Goal: Task Accomplishment & Management: Complete application form

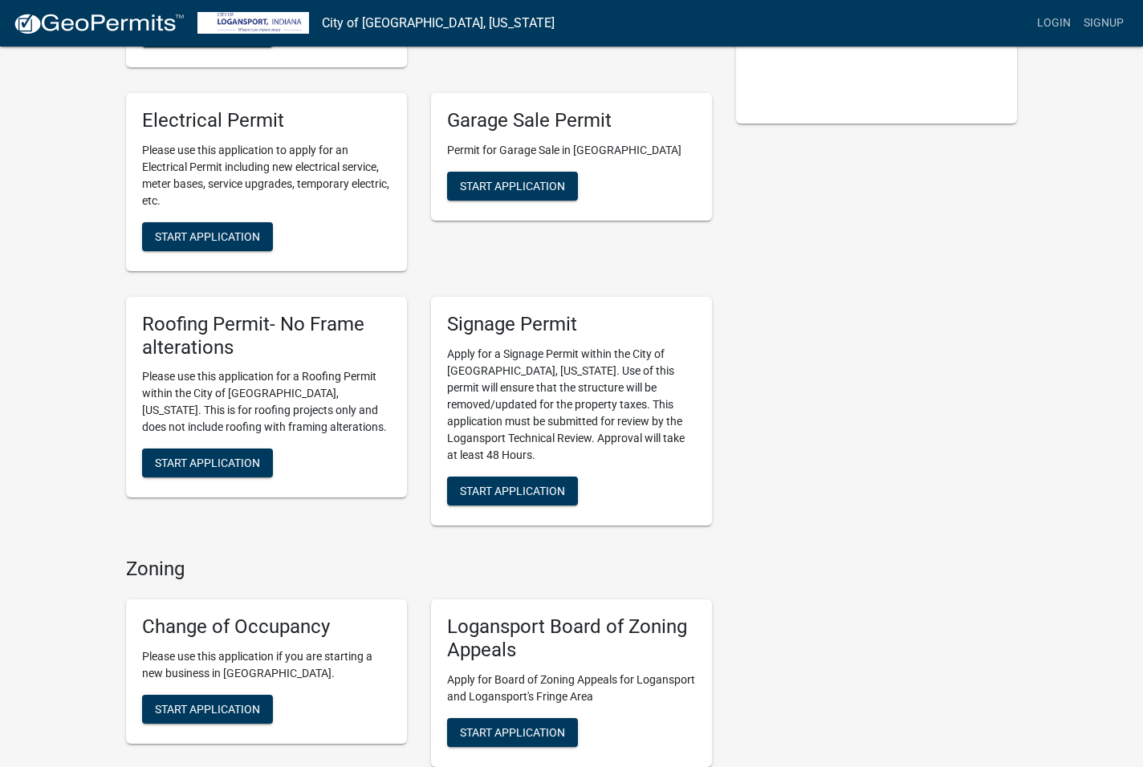
scroll to position [433, 0]
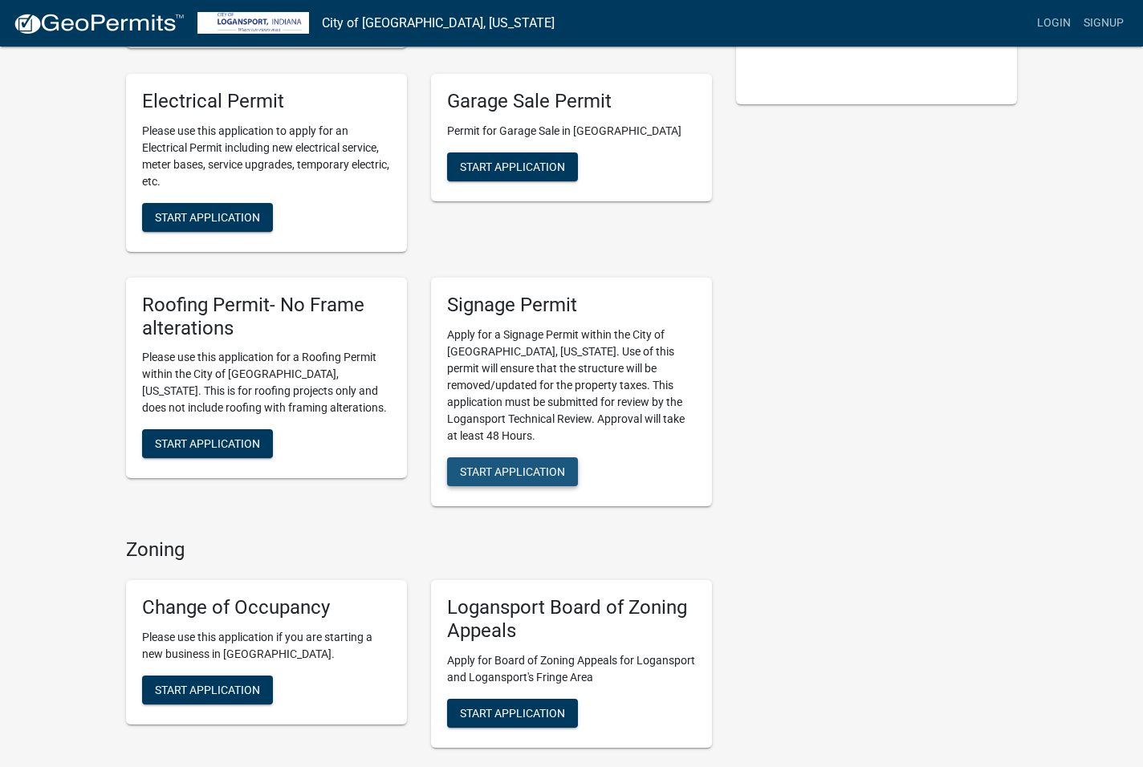
click at [518, 465] on span "Start Application" at bounding box center [512, 471] width 105 height 13
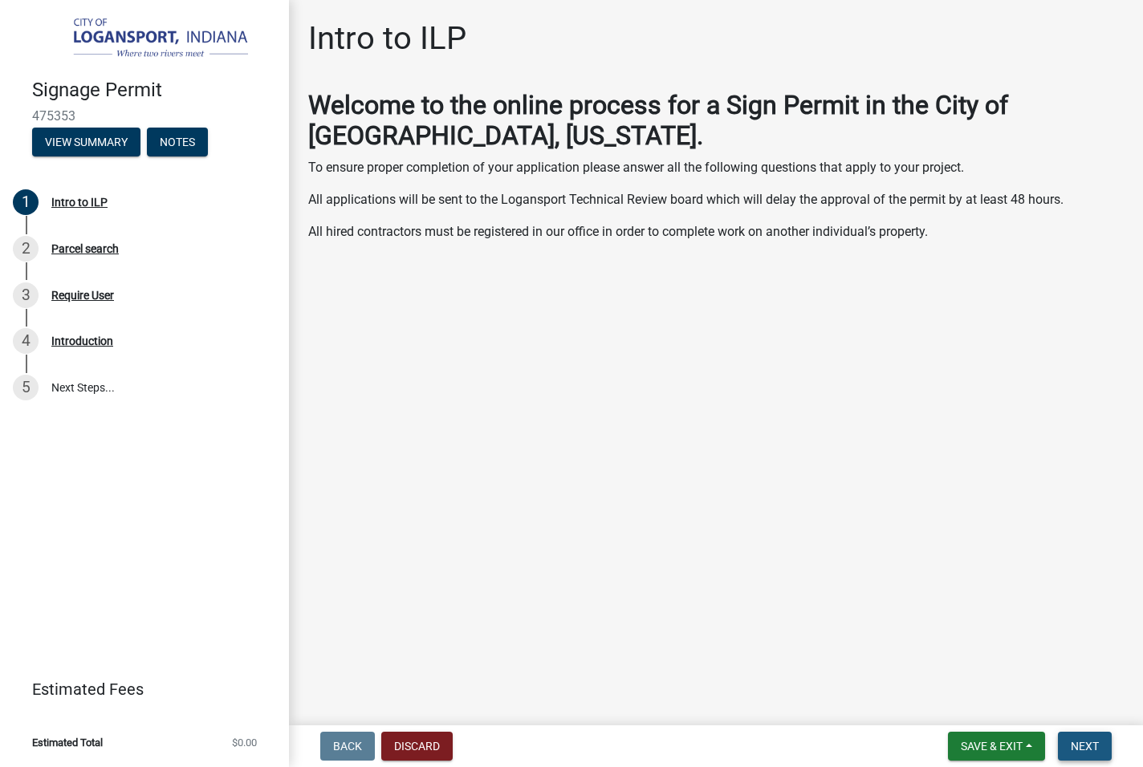
click at [1083, 747] on span "Next" at bounding box center [1085, 746] width 28 height 13
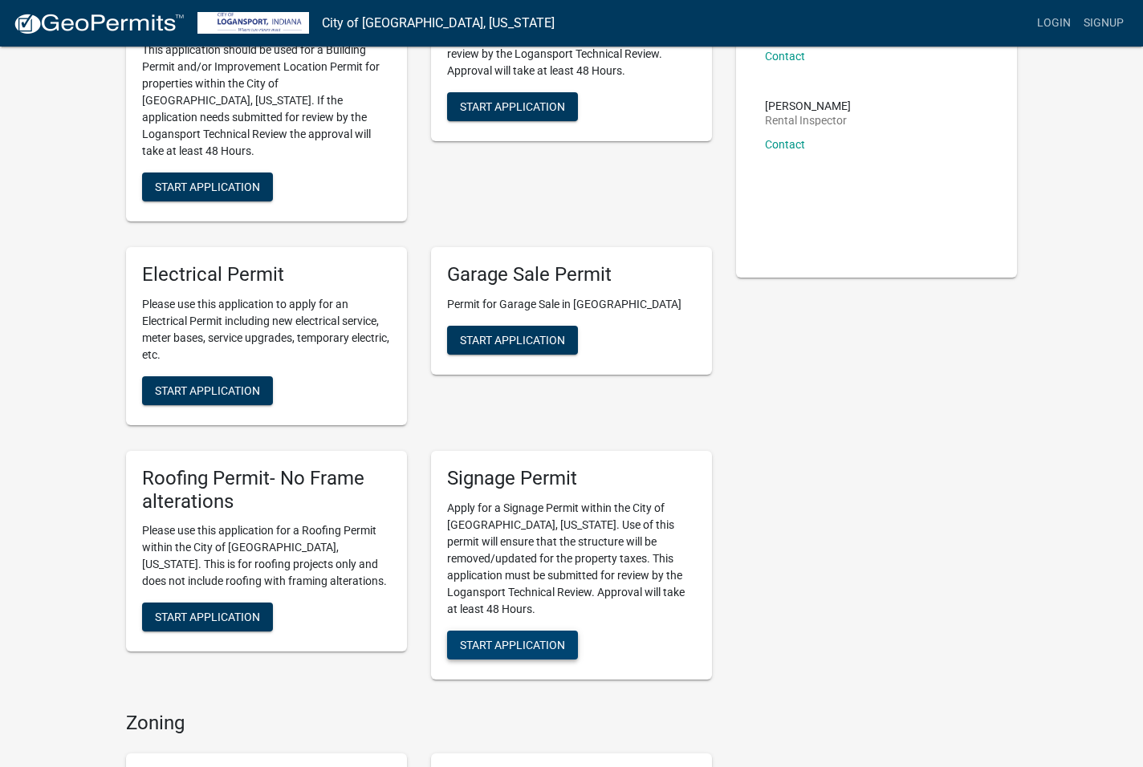
scroll to position [261, 0]
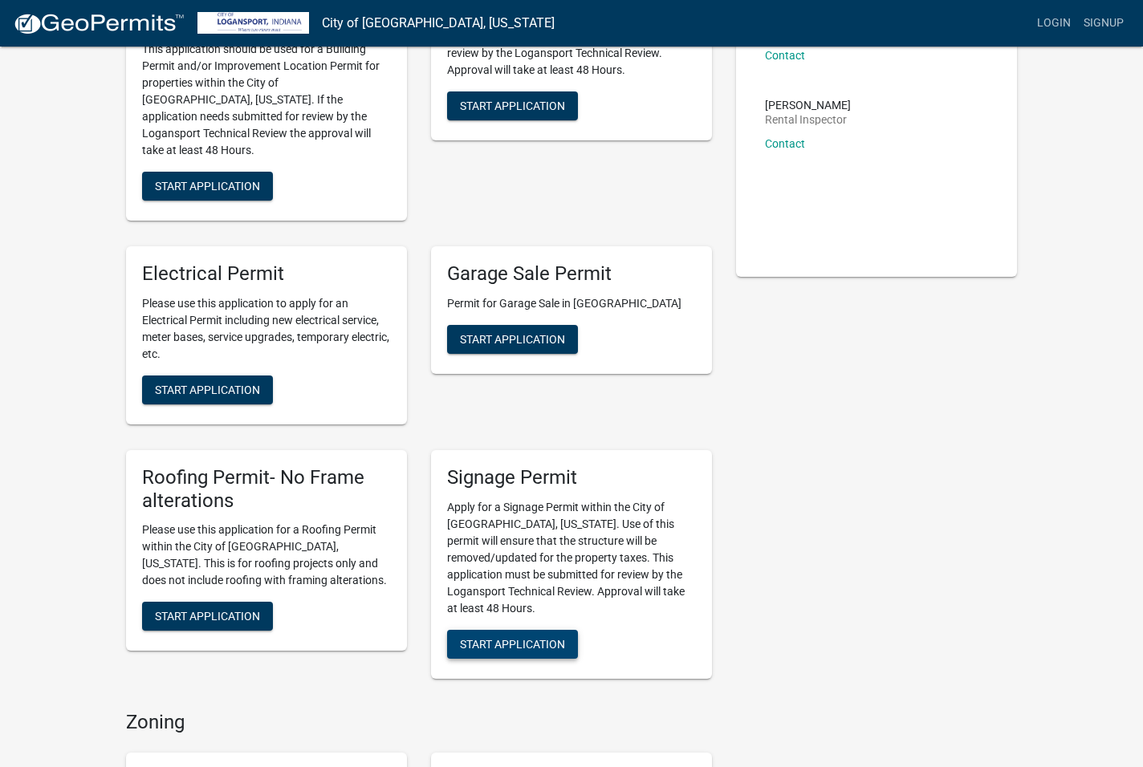
click at [539, 637] on span "Start Application" at bounding box center [512, 643] width 105 height 13
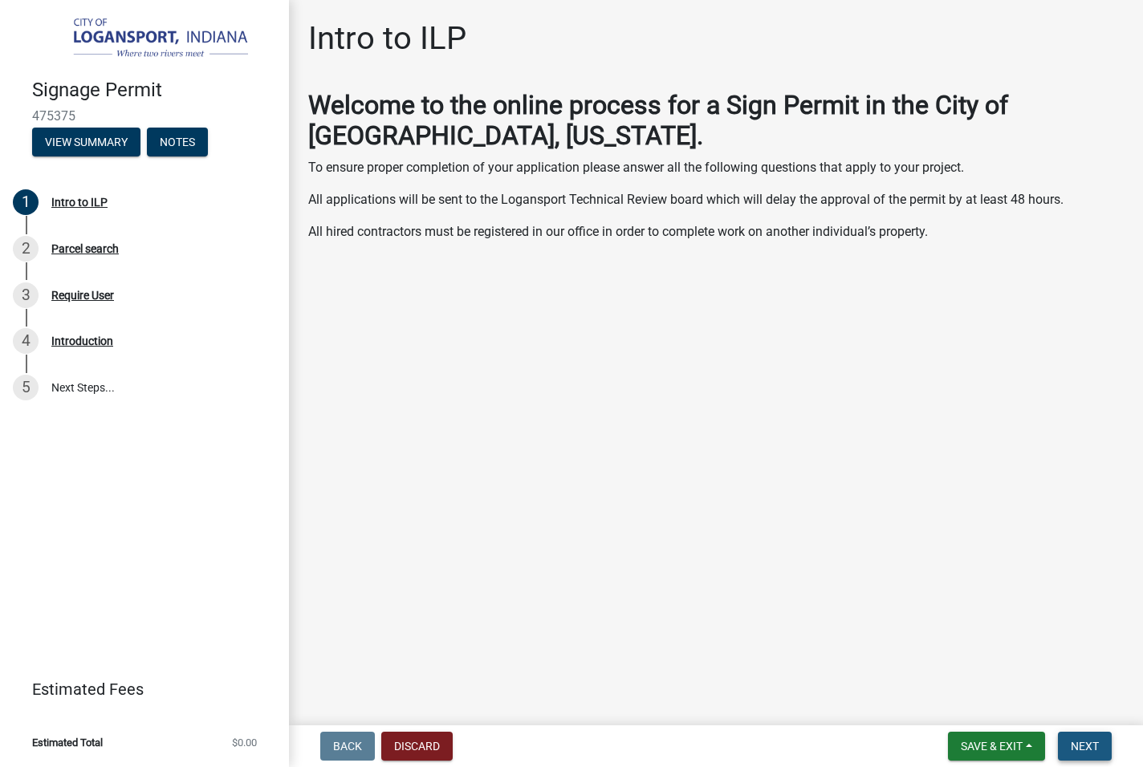
click at [1075, 740] on span "Next" at bounding box center [1085, 746] width 28 height 13
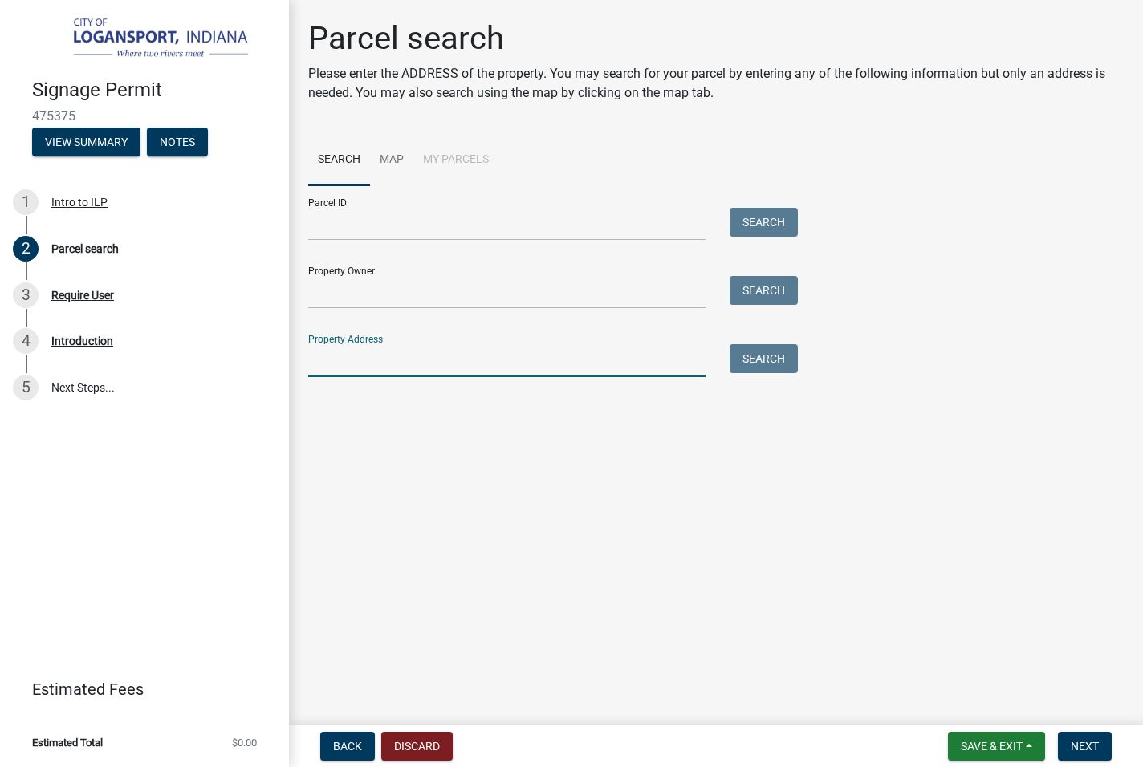
click at [413, 357] on input "Property Address:" at bounding box center [506, 360] width 397 height 33
type input "2701 E Market St"
click at [753, 364] on button "Search" at bounding box center [764, 358] width 68 height 29
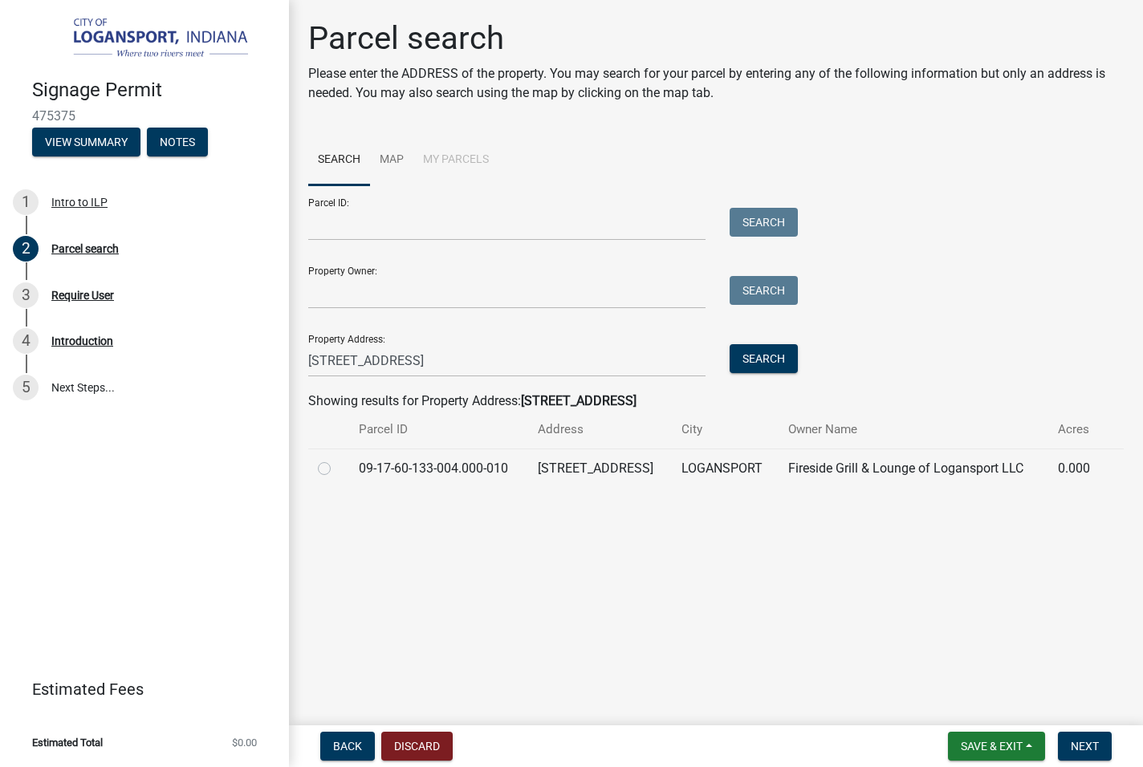
click at [337, 459] on label at bounding box center [337, 459] width 0 height 0
click at [337, 466] on input "radio" at bounding box center [342, 464] width 10 height 10
radio input "true"
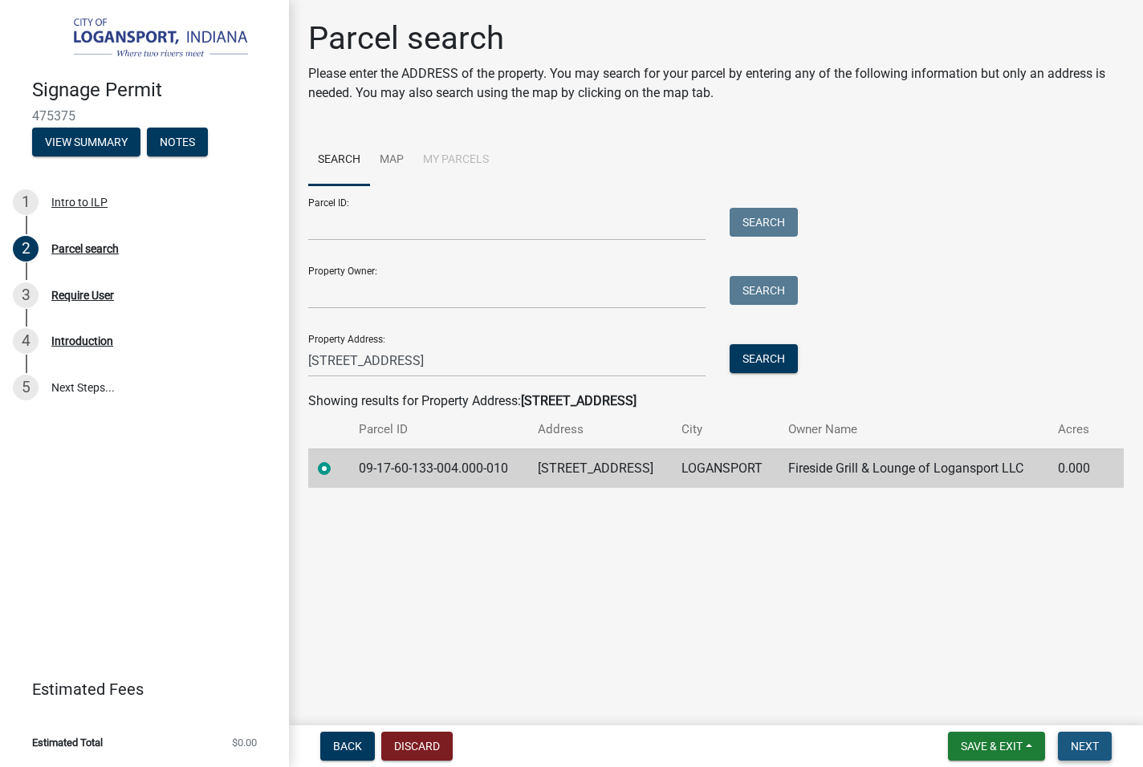
click at [1094, 744] on span "Next" at bounding box center [1085, 746] width 28 height 13
